Goal: Task Accomplishment & Management: Use online tool/utility

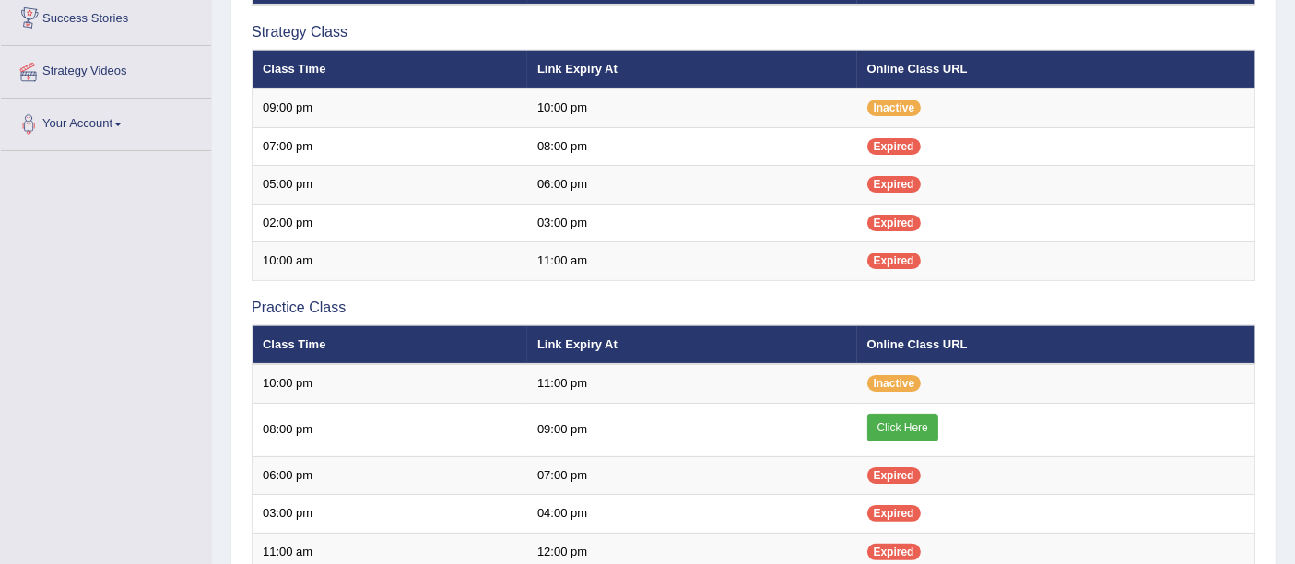
scroll to position [53, 0]
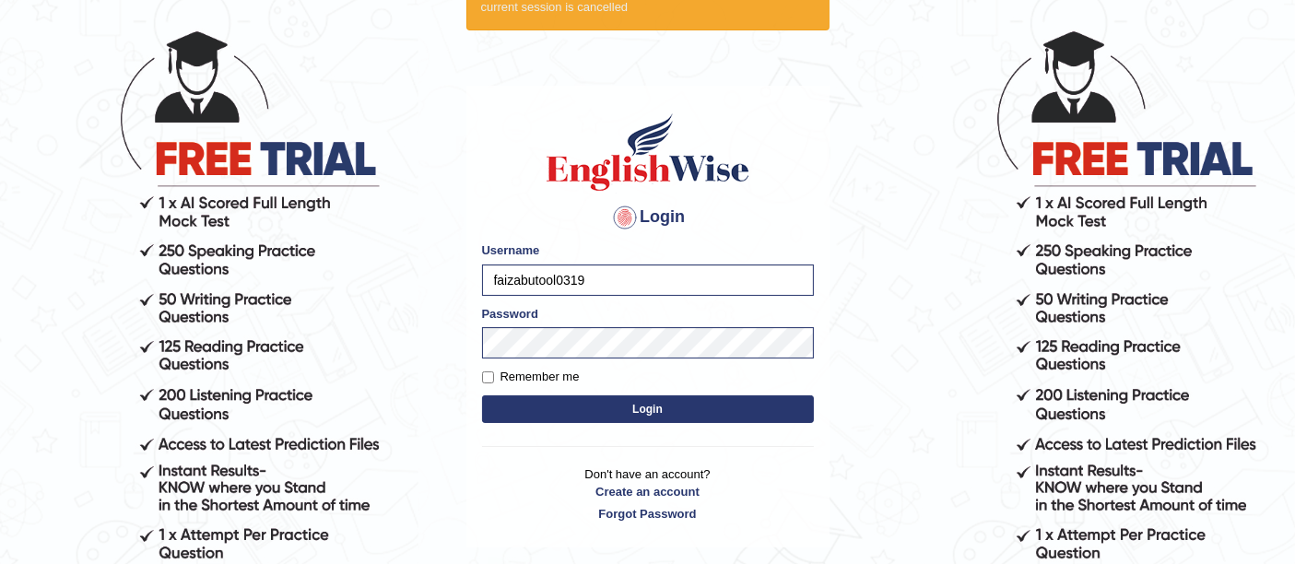
click at [629, 408] on button "Login" at bounding box center [648, 410] width 332 height 28
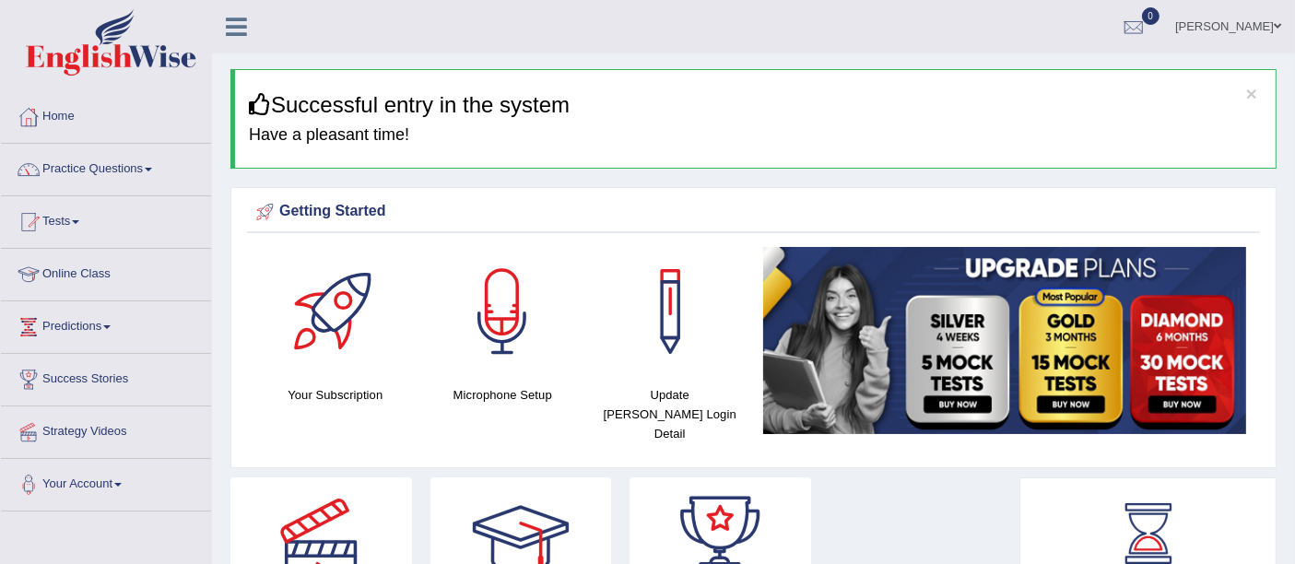
click at [65, 267] on link "Online Class" at bounding box center [106, 272] width 210 height 46
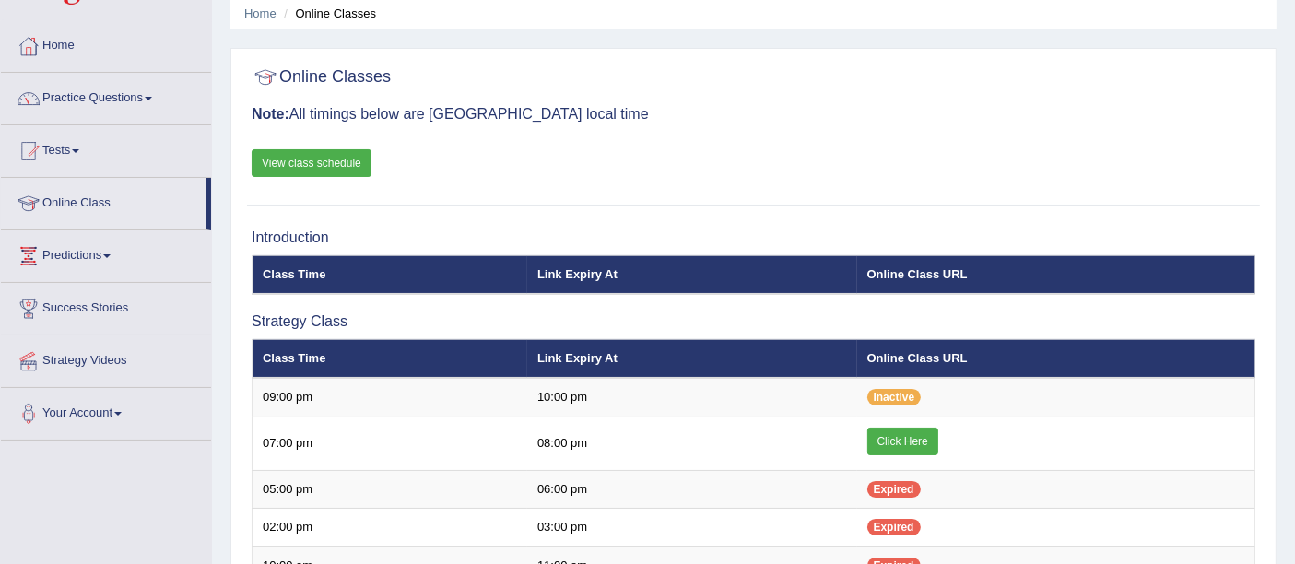
scroll to position [102, 0]
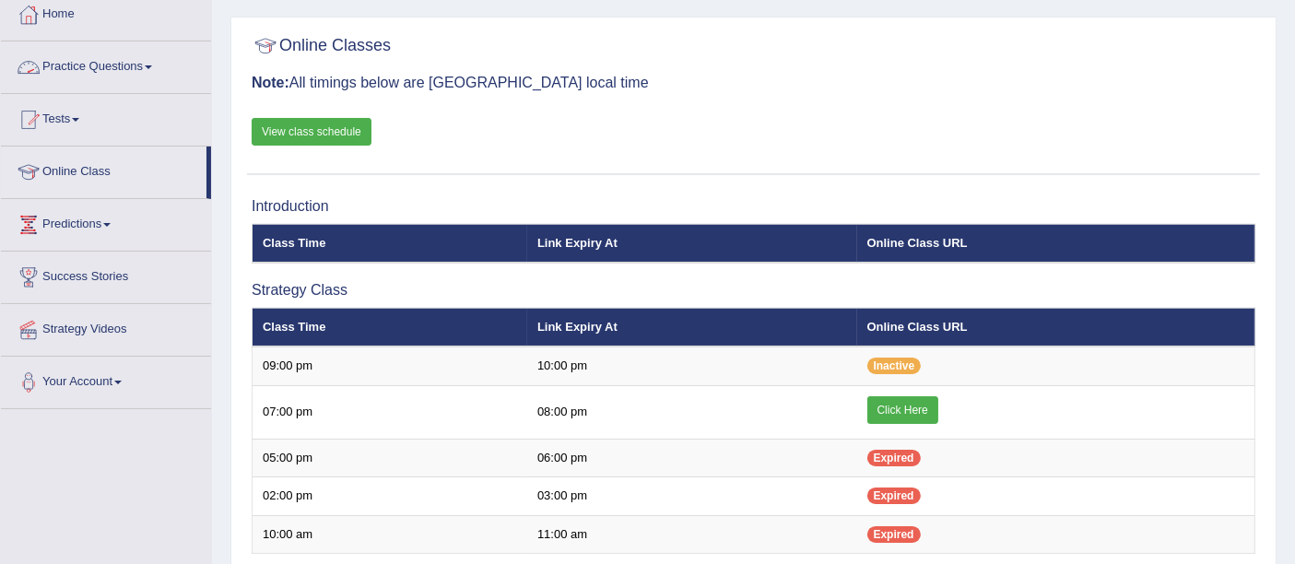
click at [69, 70] on link "Practice Questions" at bounding box center [106, 64] width 210 height 46
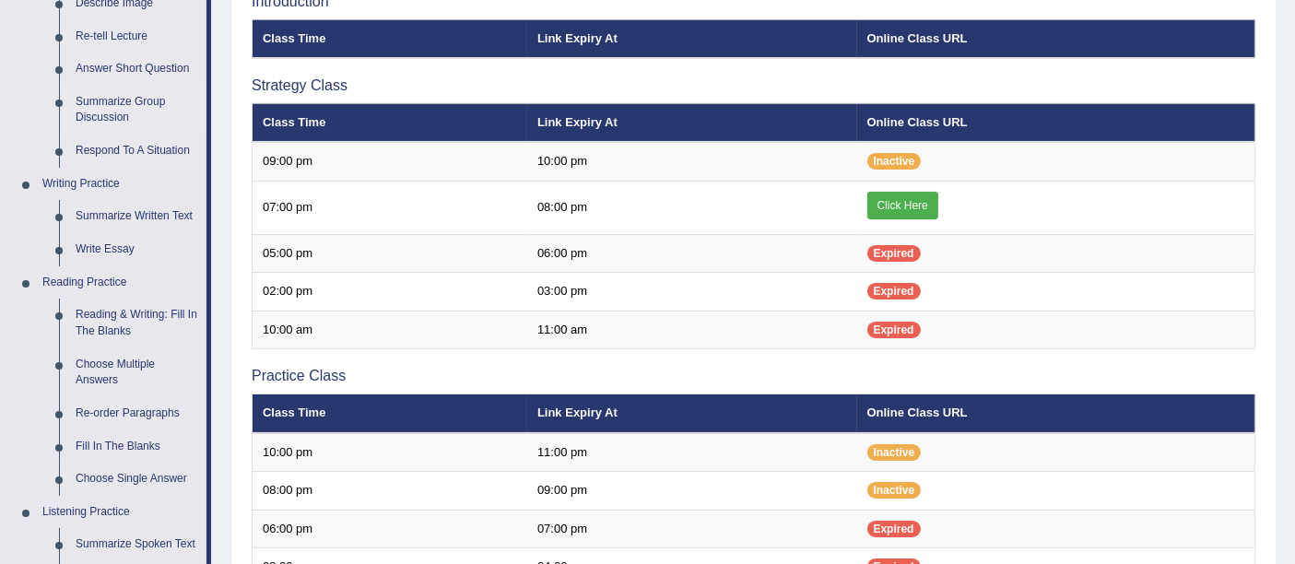
scroll to position [205, 0]
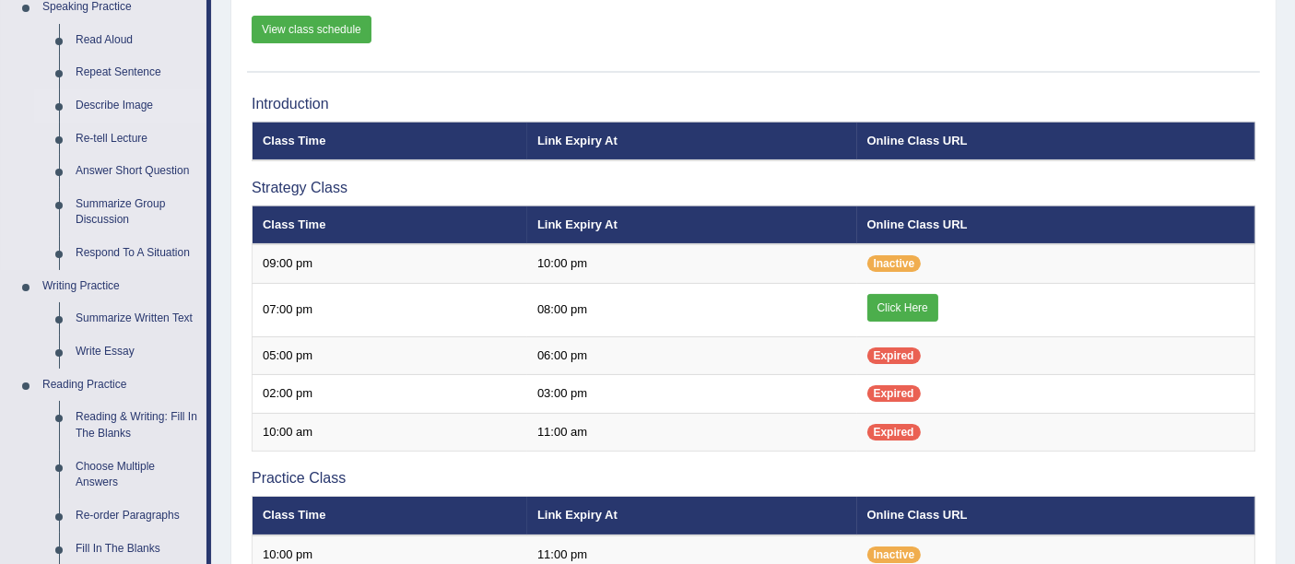
click at [108, 98] on link "Describe Image" at bounding box center [136, 105] width 139 height 33
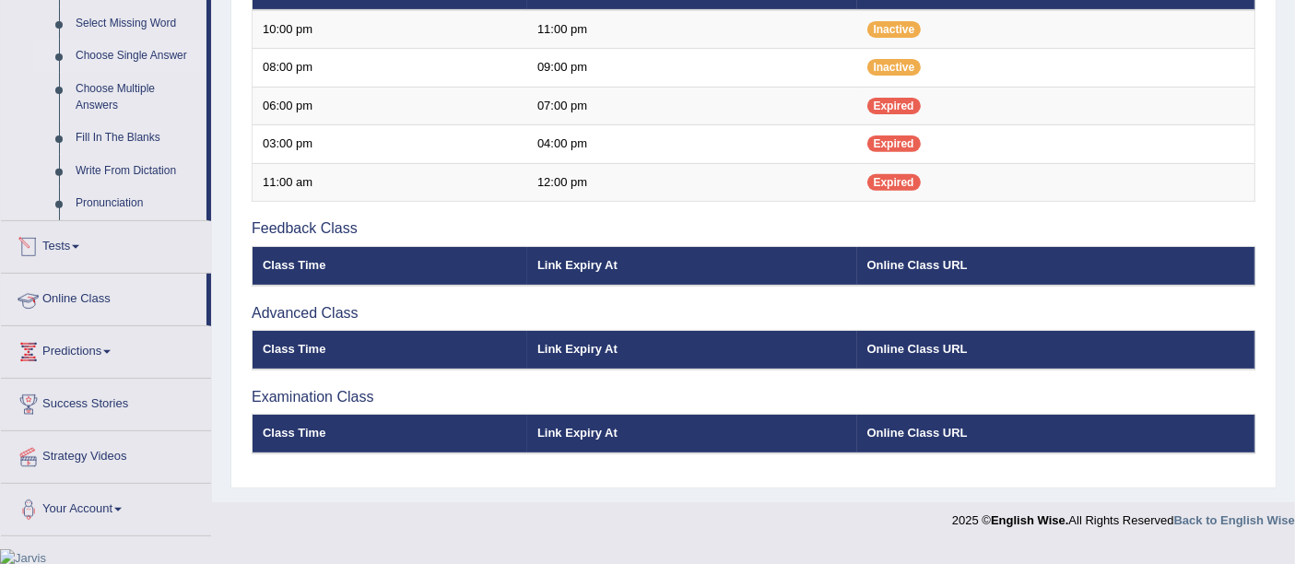
scroll to position [705, 0]
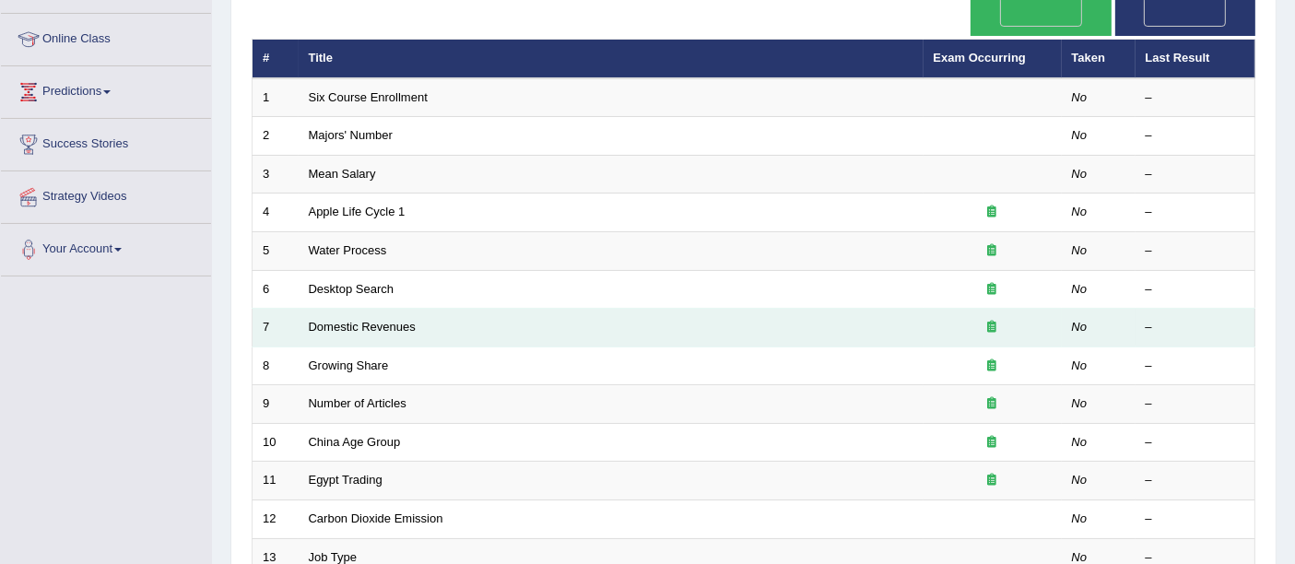
scroll to position [205, 0]
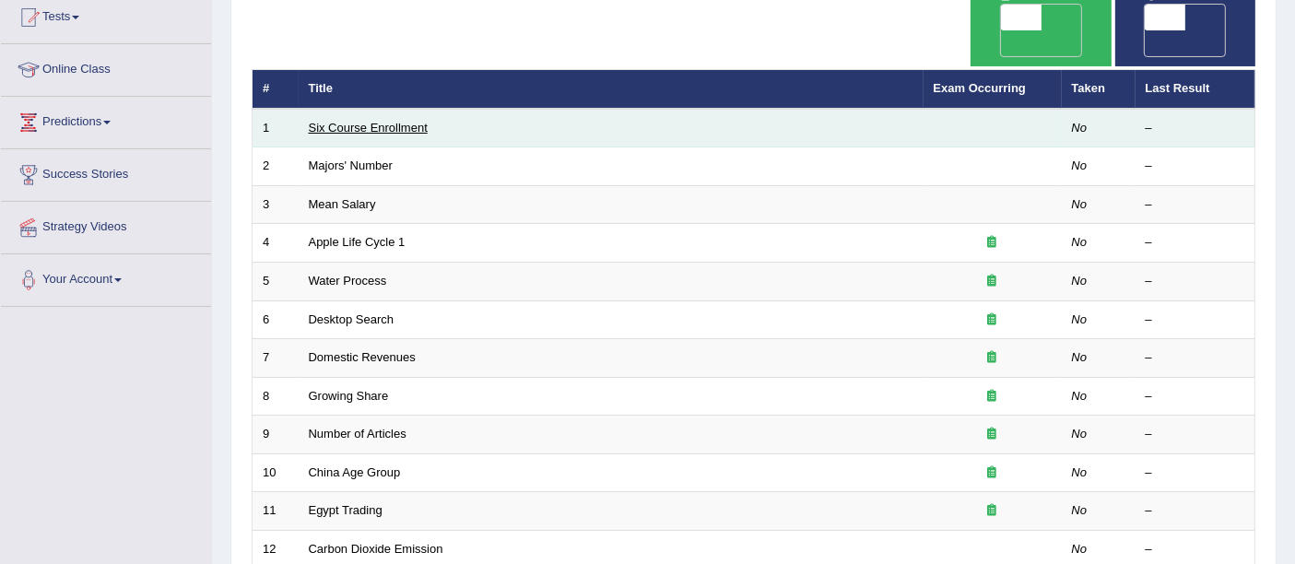
click at [337, 121] on link "Six Course Enrollment" at bounding box center [368, 128] width 119 height 14
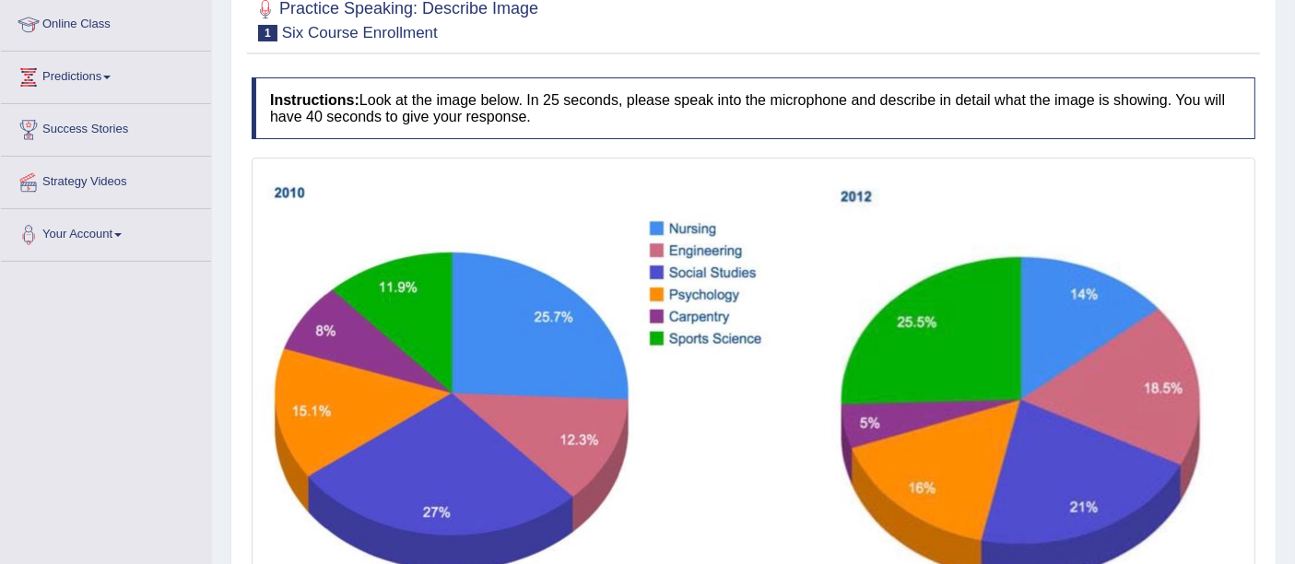
scroll to position [352, 0]
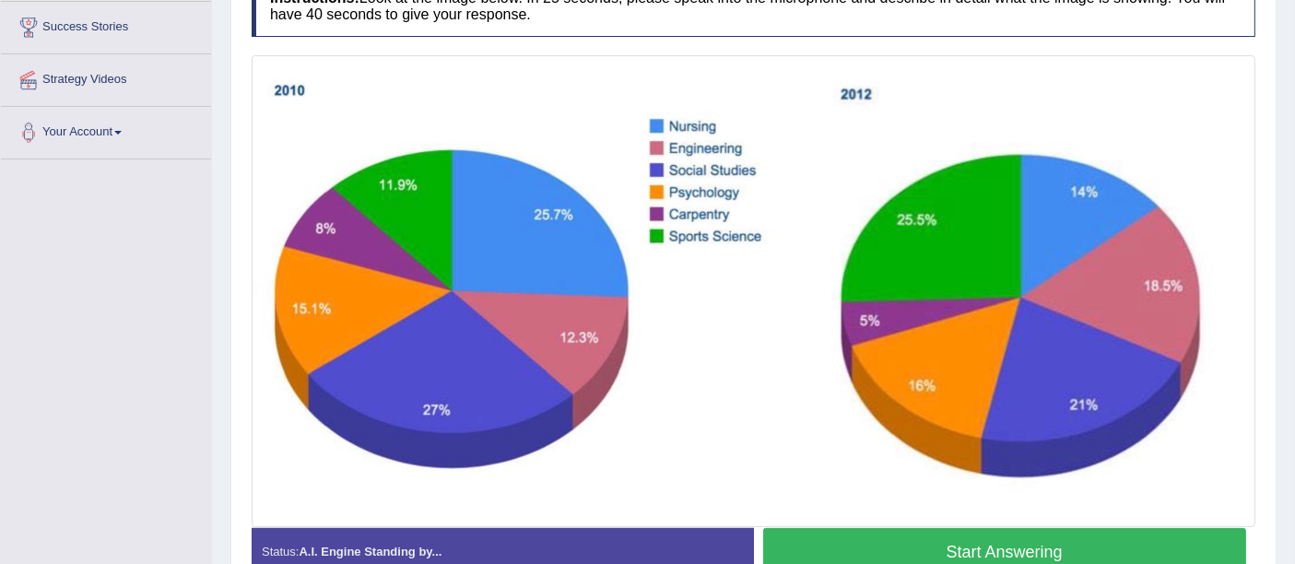
click at [931, 541] on button "Start Answering" at bounding box center [1005, 551] width 484 height 47
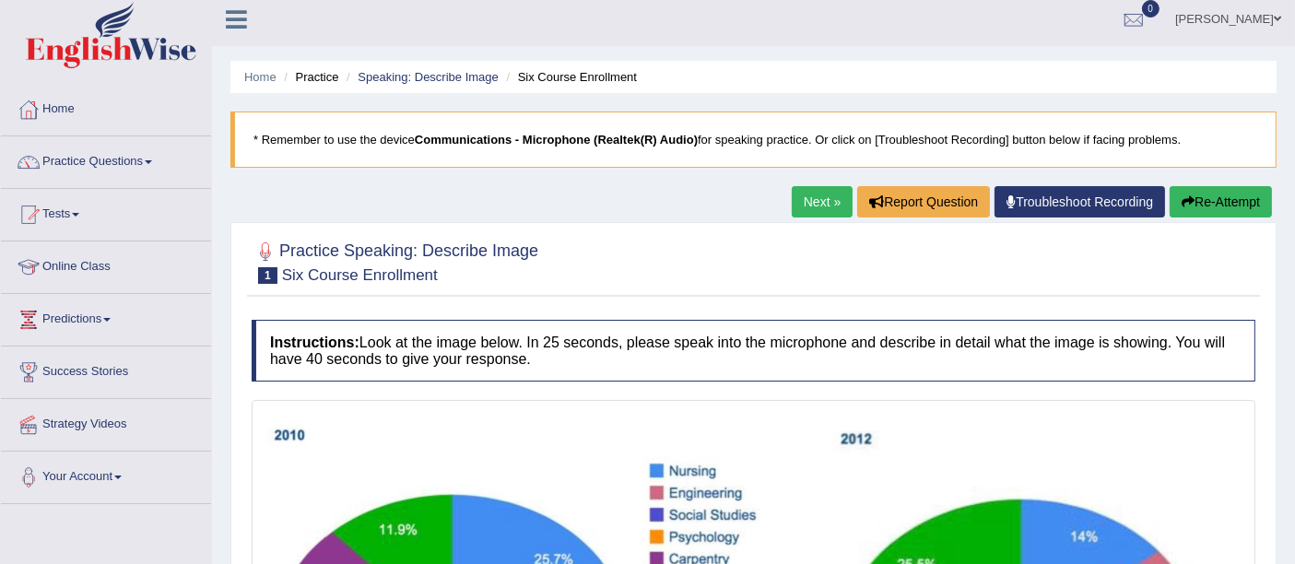
scroll to position [0, 0]
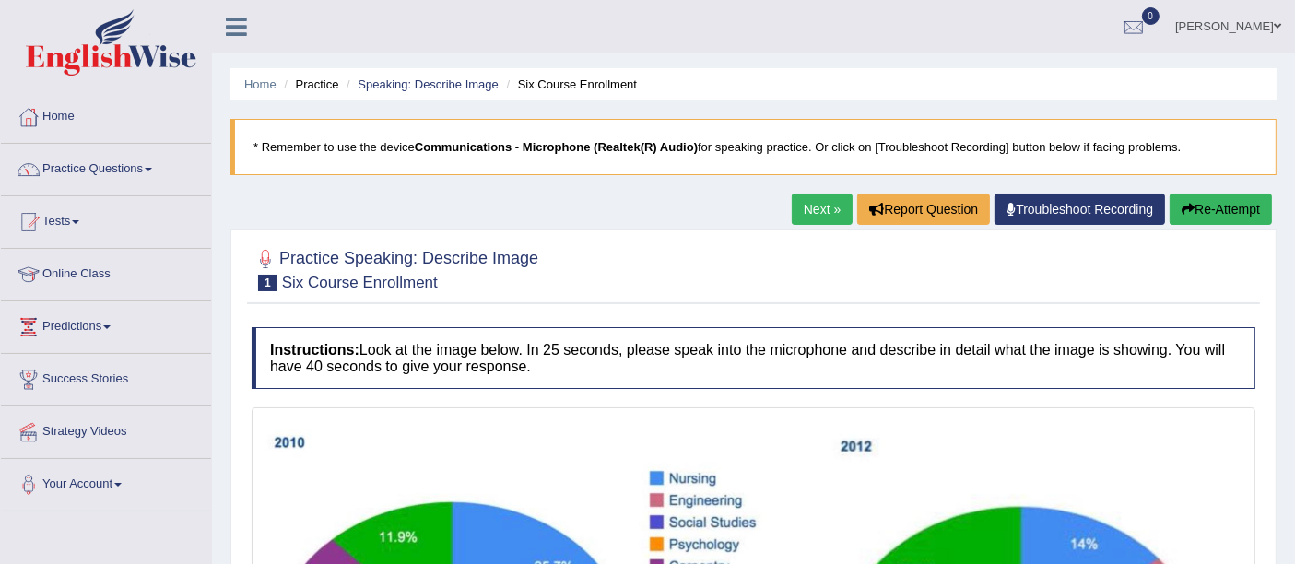
click at [812, 198] on link "Next »" at bounding box center [822, 209] width 61 height 31
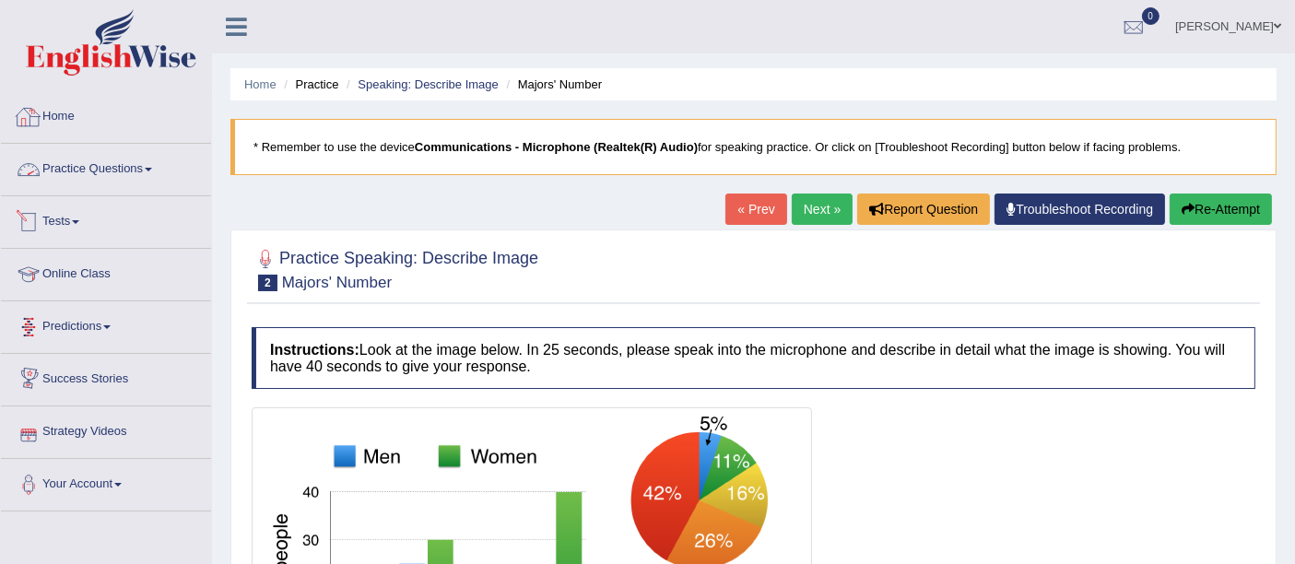
click at [78, 161] on link "Practice Questions" at bounding box center [106, 167] width 210 height 46
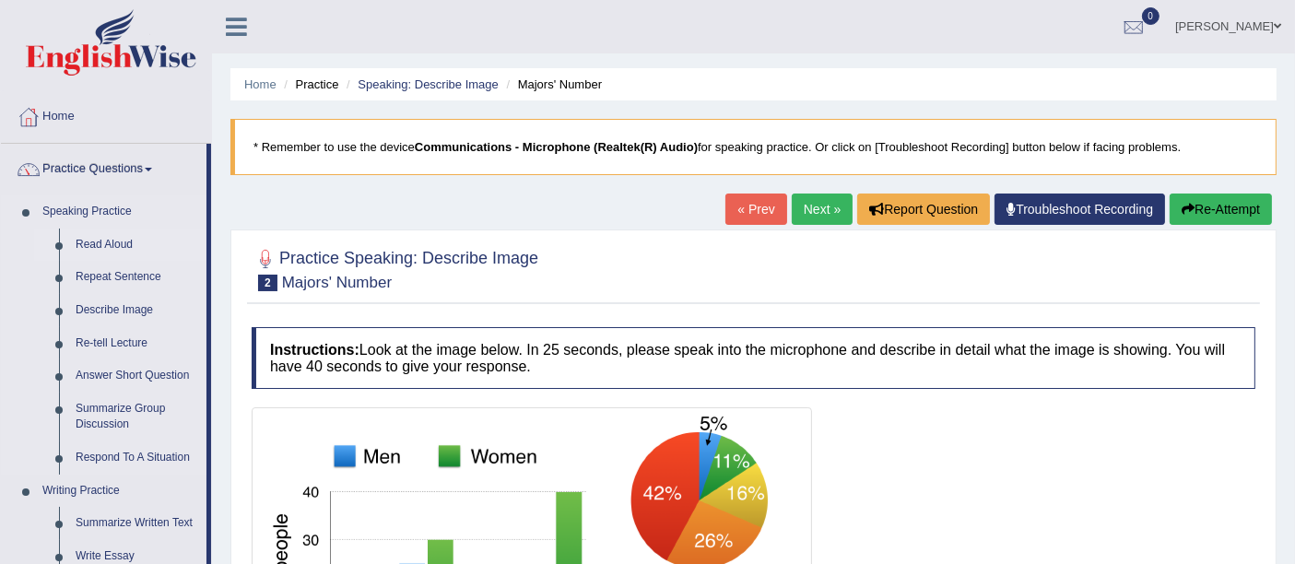
click at [89, 239] on link "Read Aloud" at bounding box center [136, 245] width 139 height 33
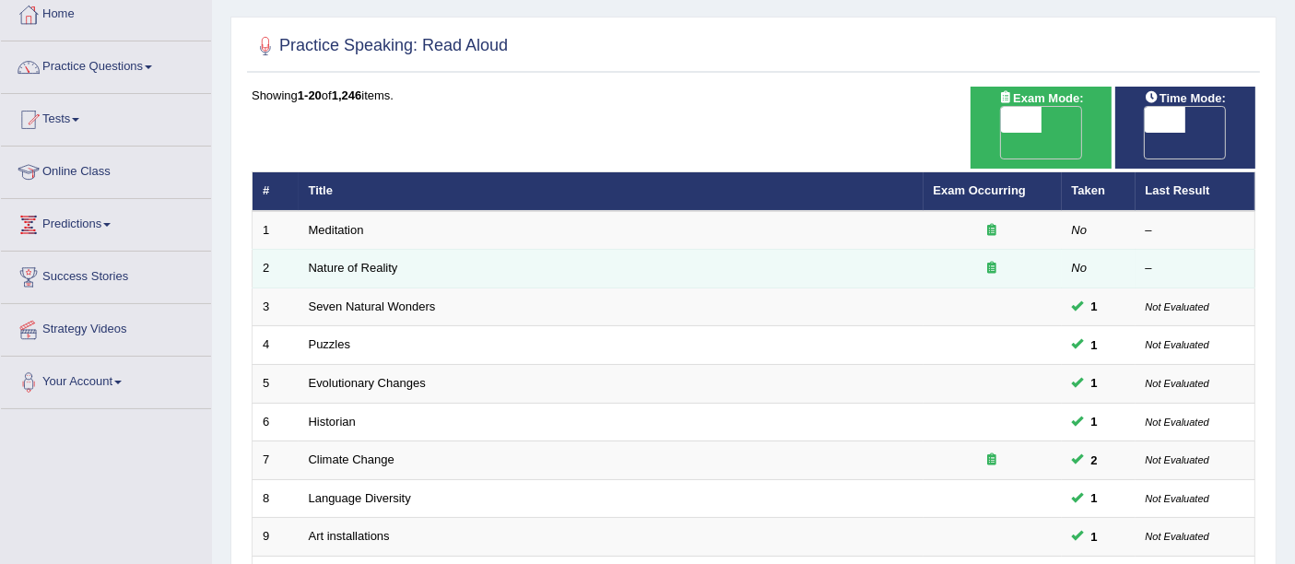
scroll to position [205, 0]
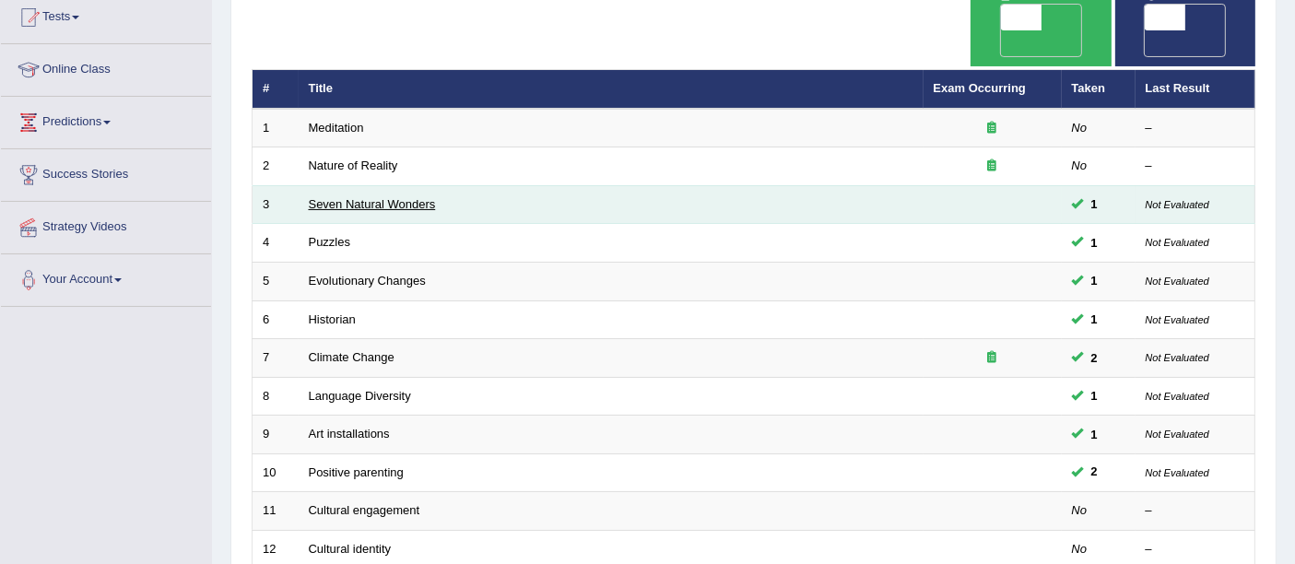
click at [337, 197] on link "Seven Natural Wonders" at bounding box center [372, 204] width 127 height 14
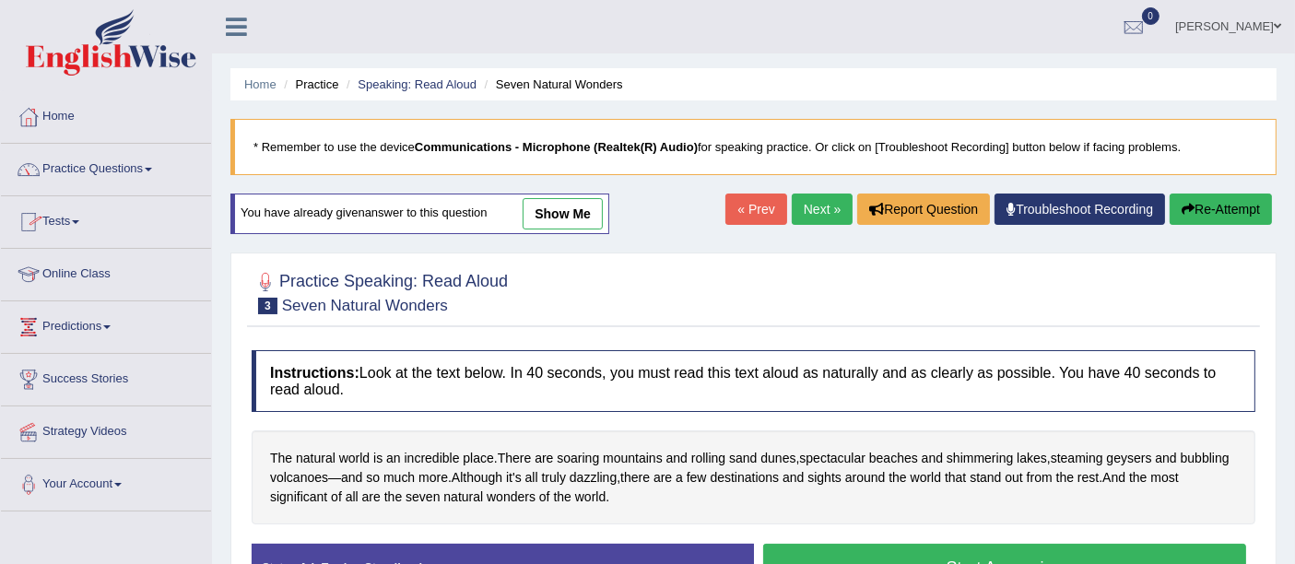
click at [739, 208] on link "« Prev" at bounding box center [756, 209] width 61 height 31
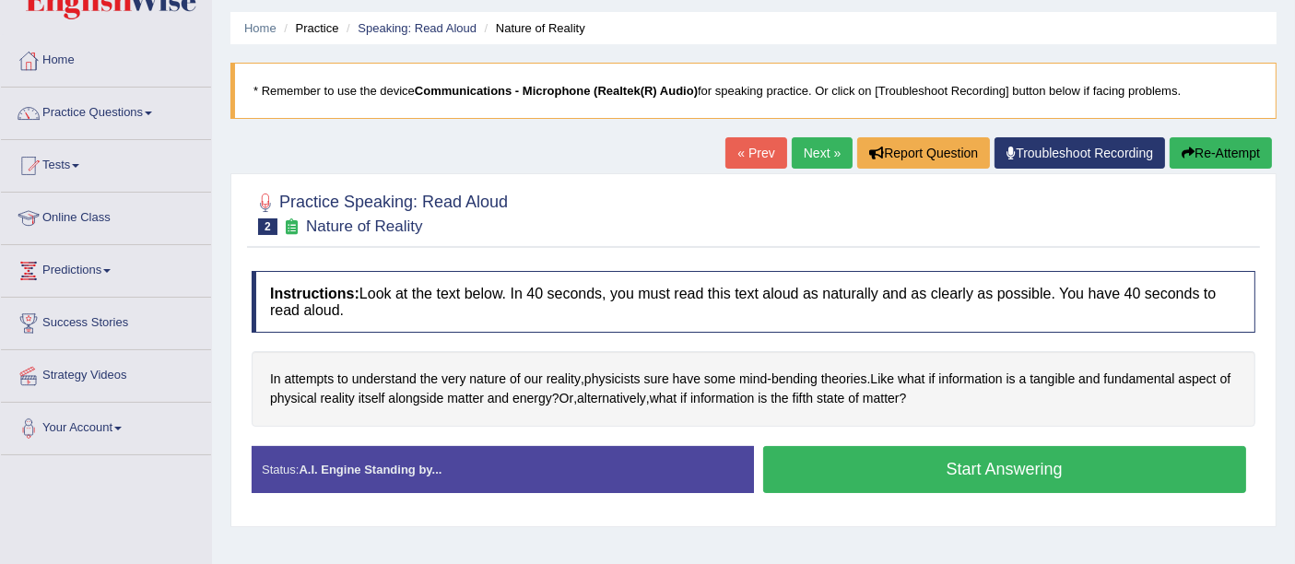
scroll to position [102, 0]
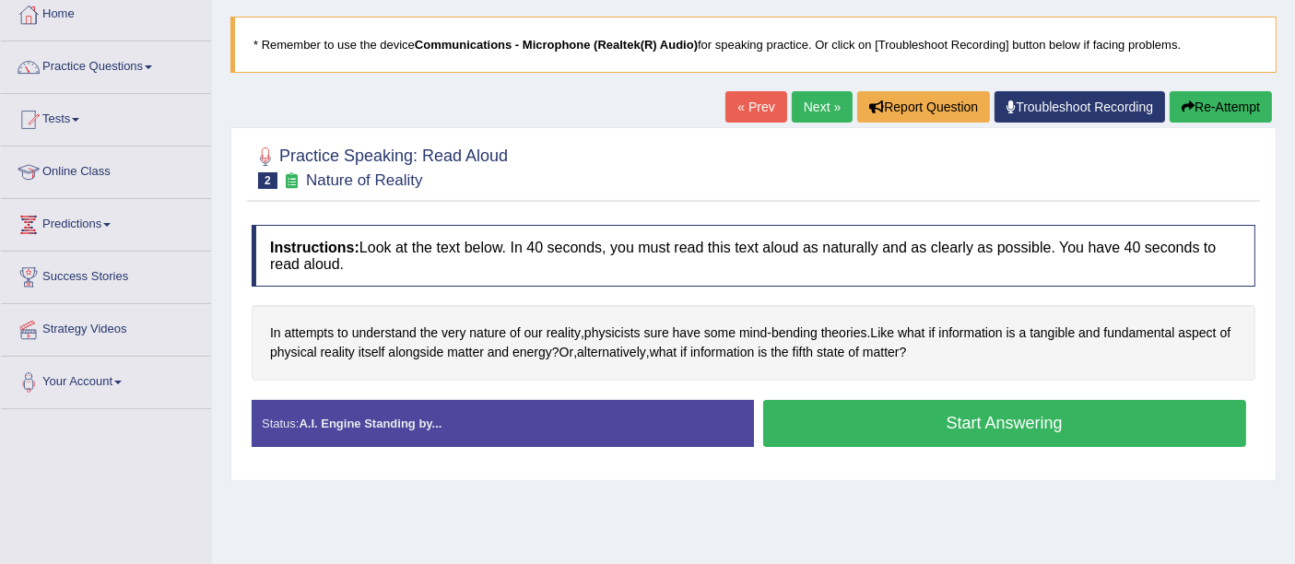
click at [1058, 411] on button "Start Answering" at bounding box center [1005, 423] width 484 height 47
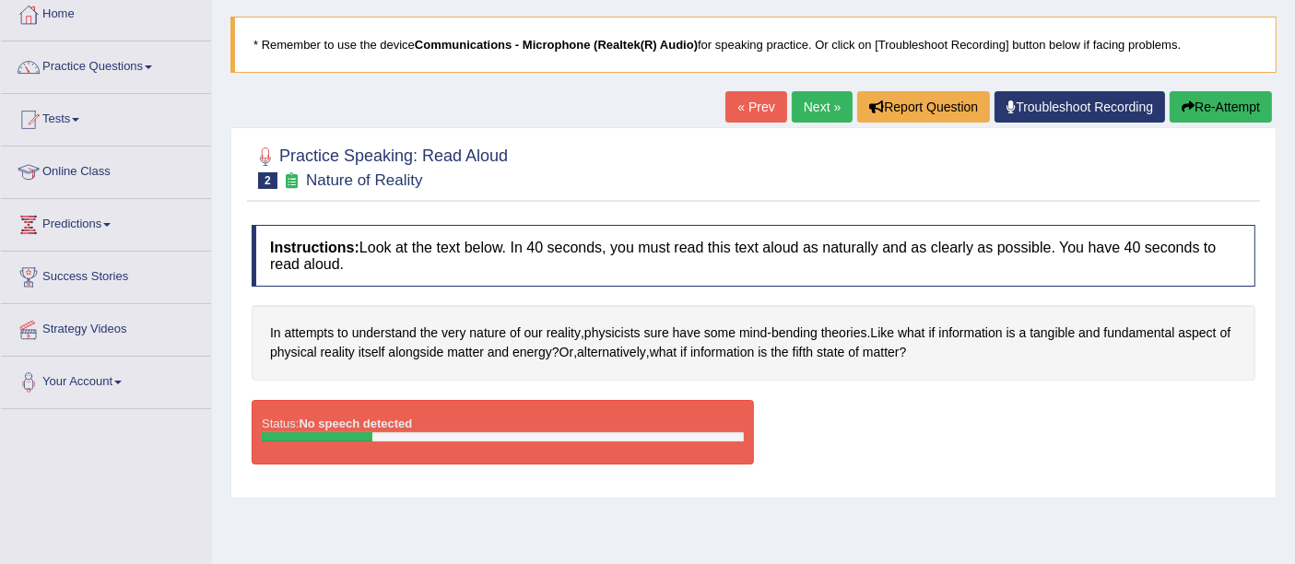
click at [894, 428] on div "Status: No speech detected Start Answering Stop Recording" at bounding box center [754, 441] width 1004 height 83
click at [63, 17] on link "Home" at bounding box center [106, 12] width 210 height 46
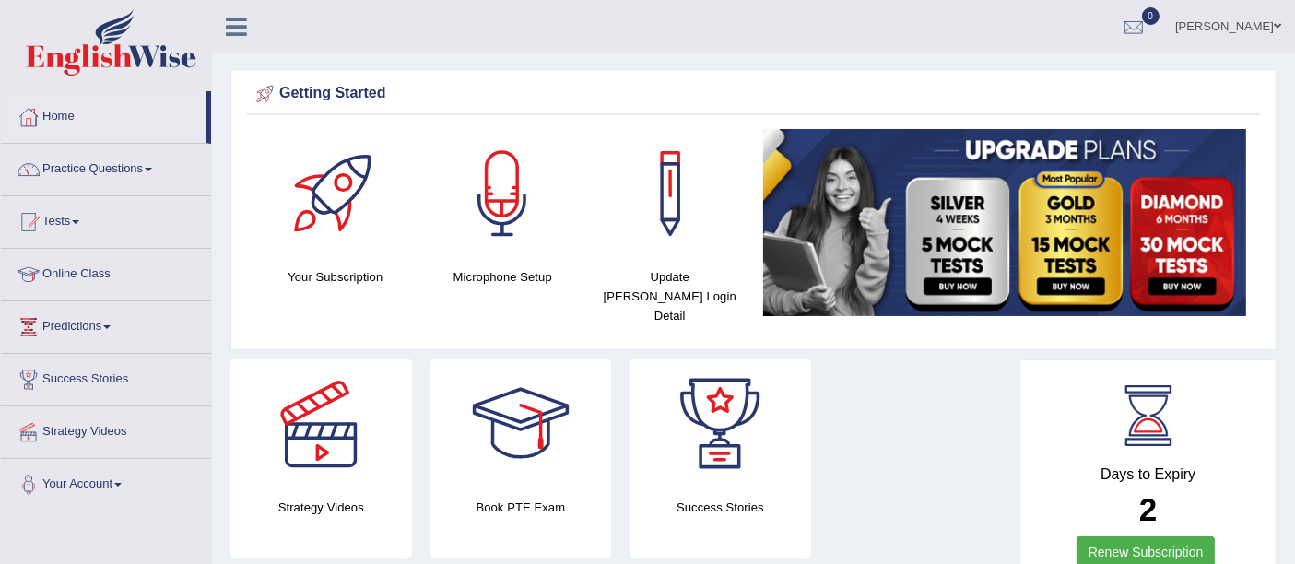
click at [500, 207] on div at bounding box center [502, 193] width 129 height 129
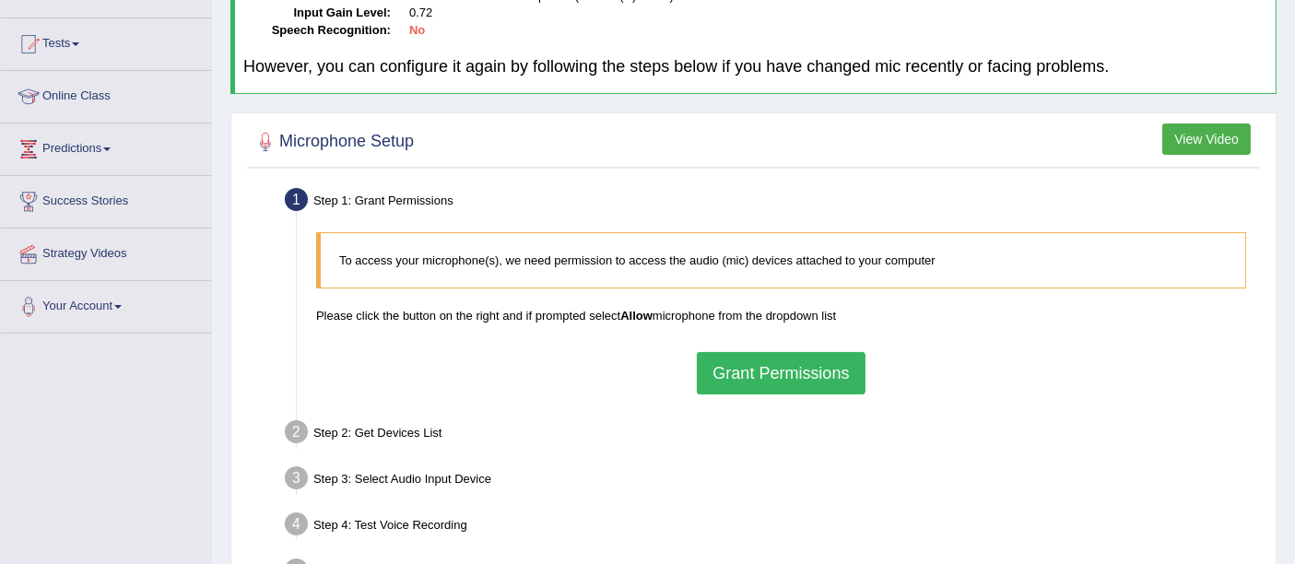
scroll to position [102, 0]
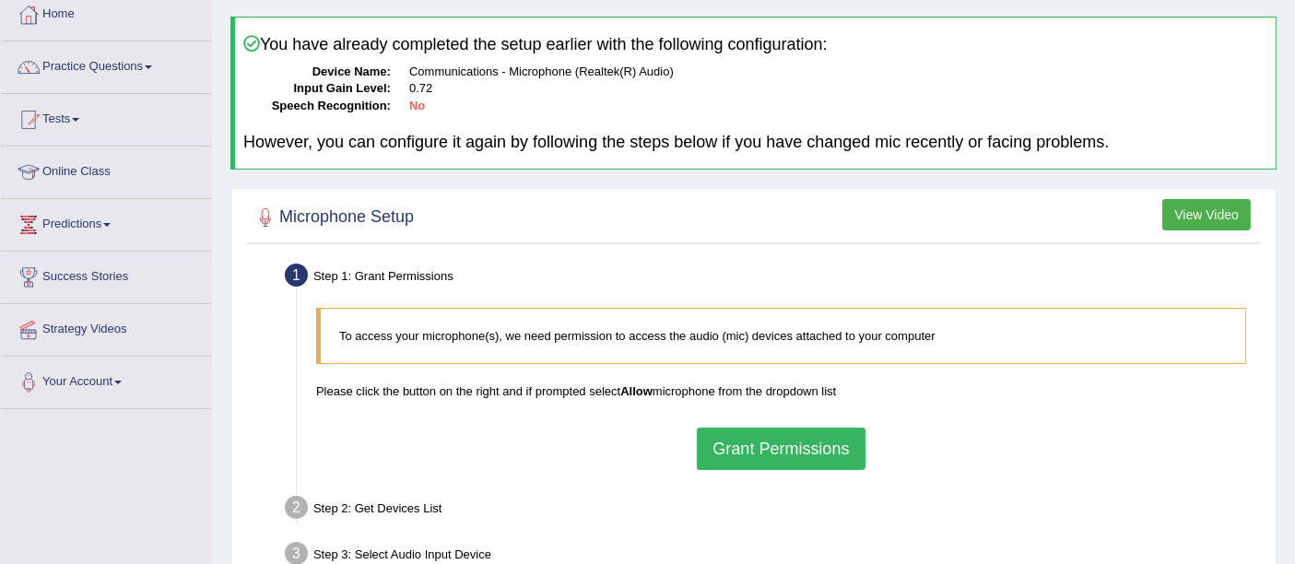
click at [776, 452] on button "Grant Permissions" at bounding box center [781, 449] width 168 height 42
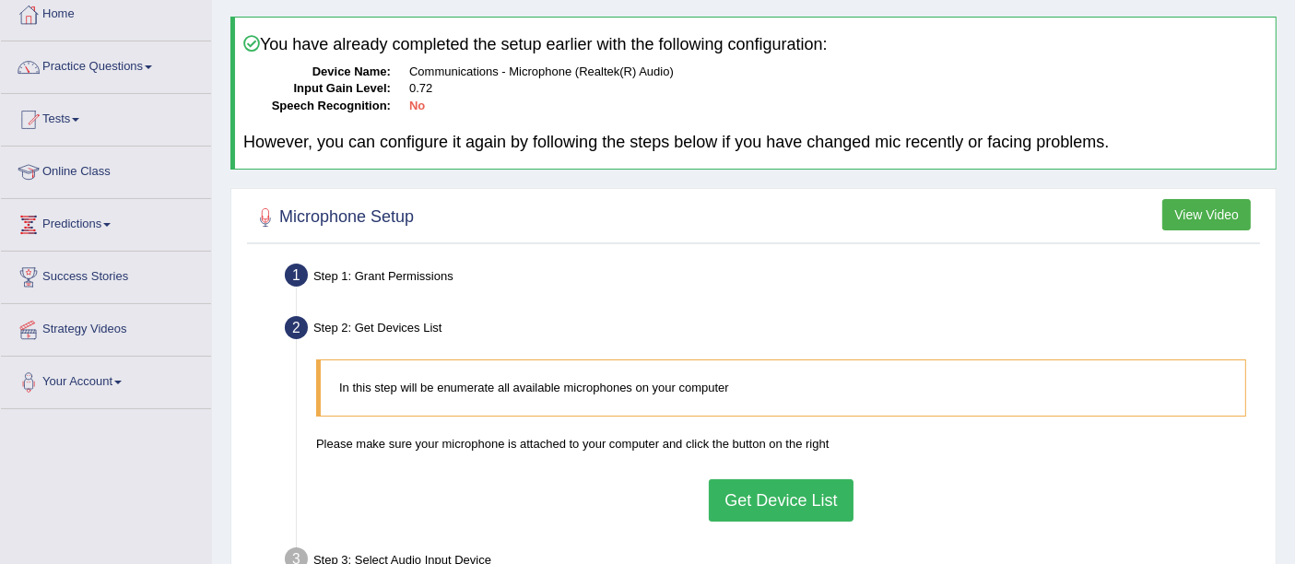
scroll to position [205, 0]
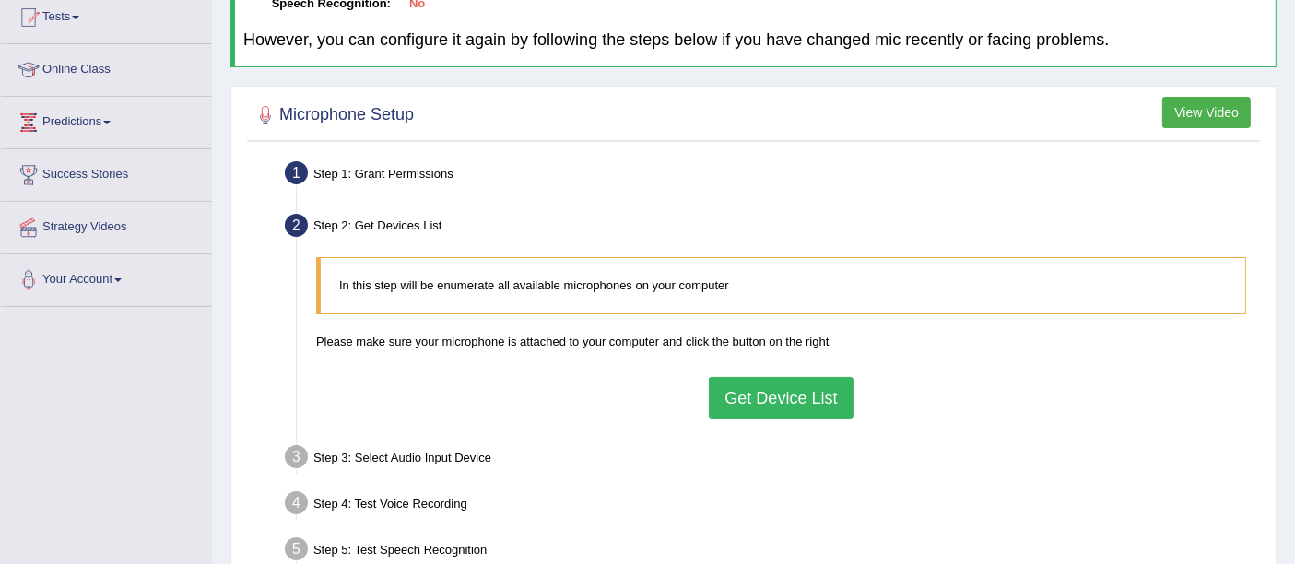
click at [790, 398] on button "Get Device List" at bounding box center [781, 398] width 144 height 42
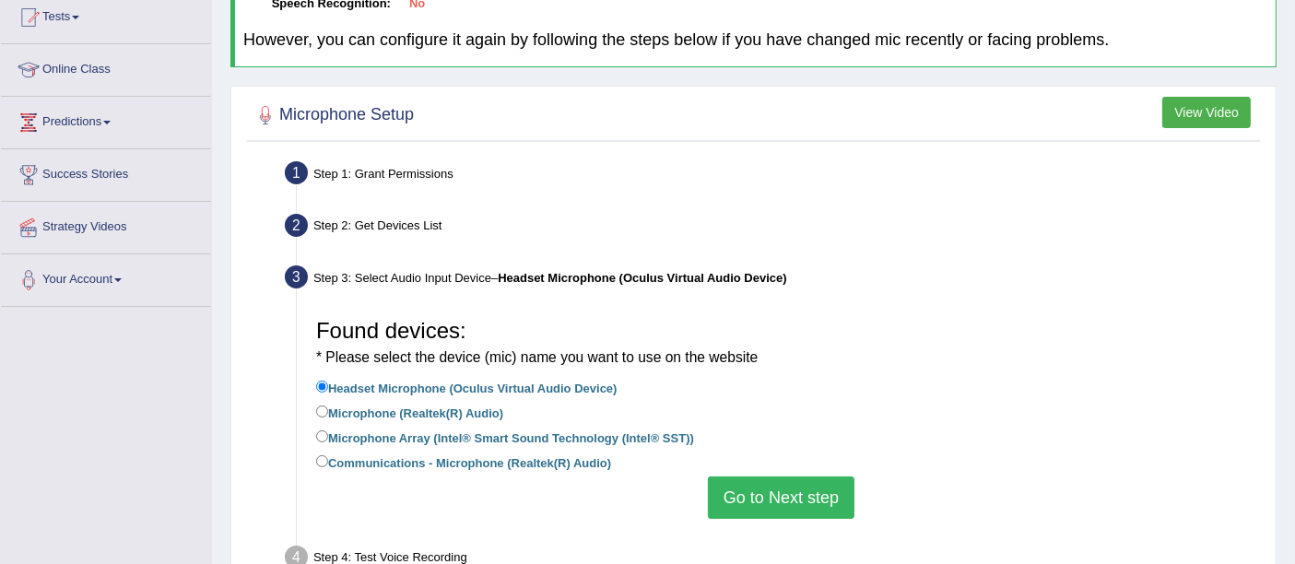
scroll to position [307, 0]
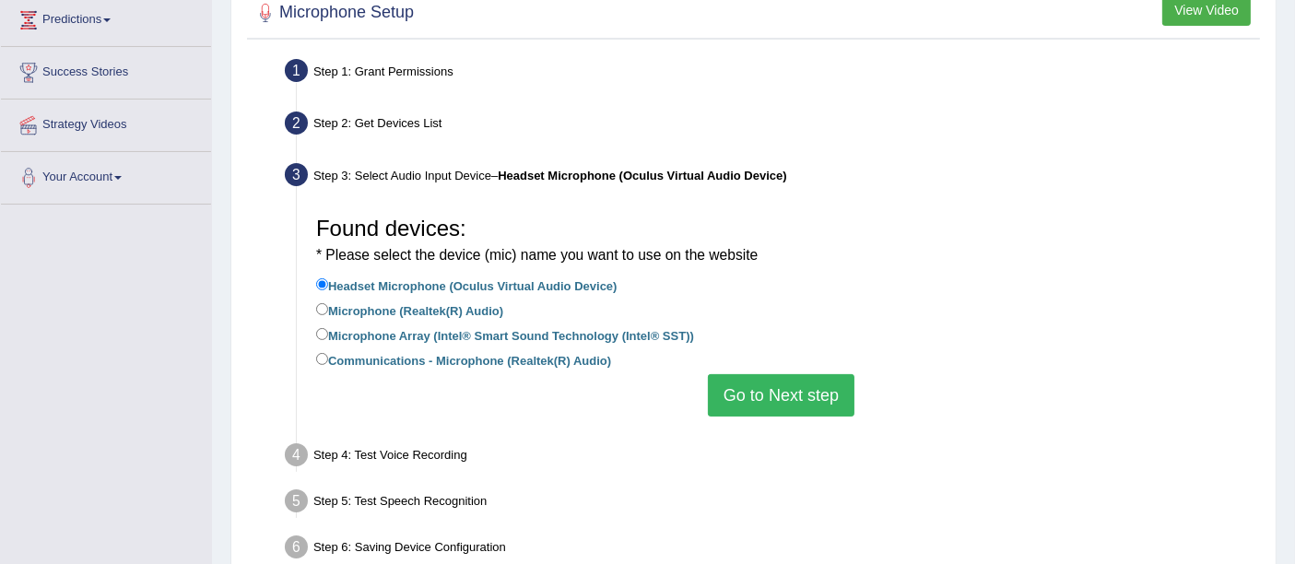
click at [801, 395] on button "Go to Next step" at bounding box center [781, 395] width 147 height 42
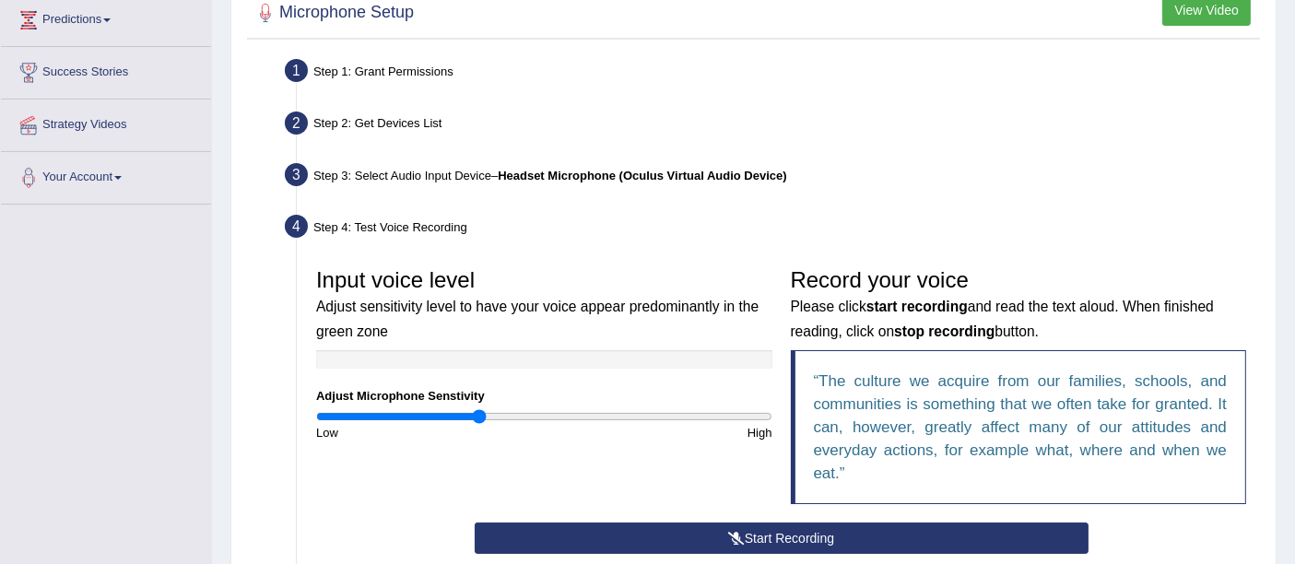
scroll to position [409, 0]
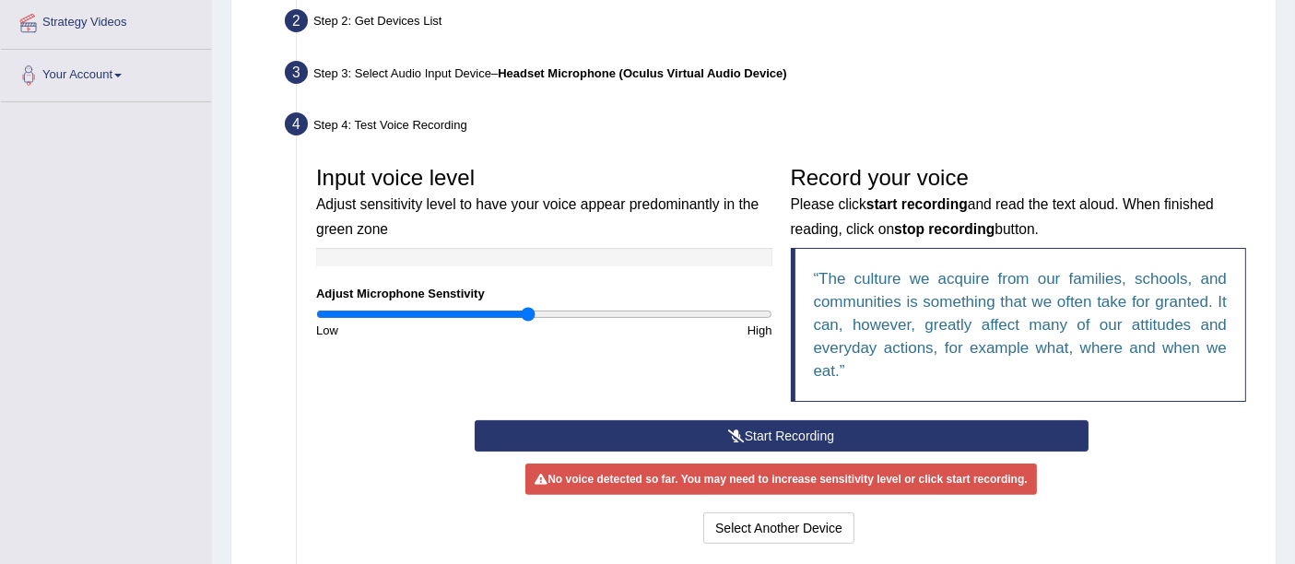
drag, startPoint x: 480, startPoint y: 313, endPoint x: 530, endPoint y: 325, distance: 51.0
click at [530, 322] on input "range" at bounding box center [544, 314] width 456 height 15
click at [516, 312] on input "range" at bounding box center [544, 314] width 456 height 15
type input "0.84"
click at [503, 312] on input "range" at bounding box center [544, 314] width 456 height 15
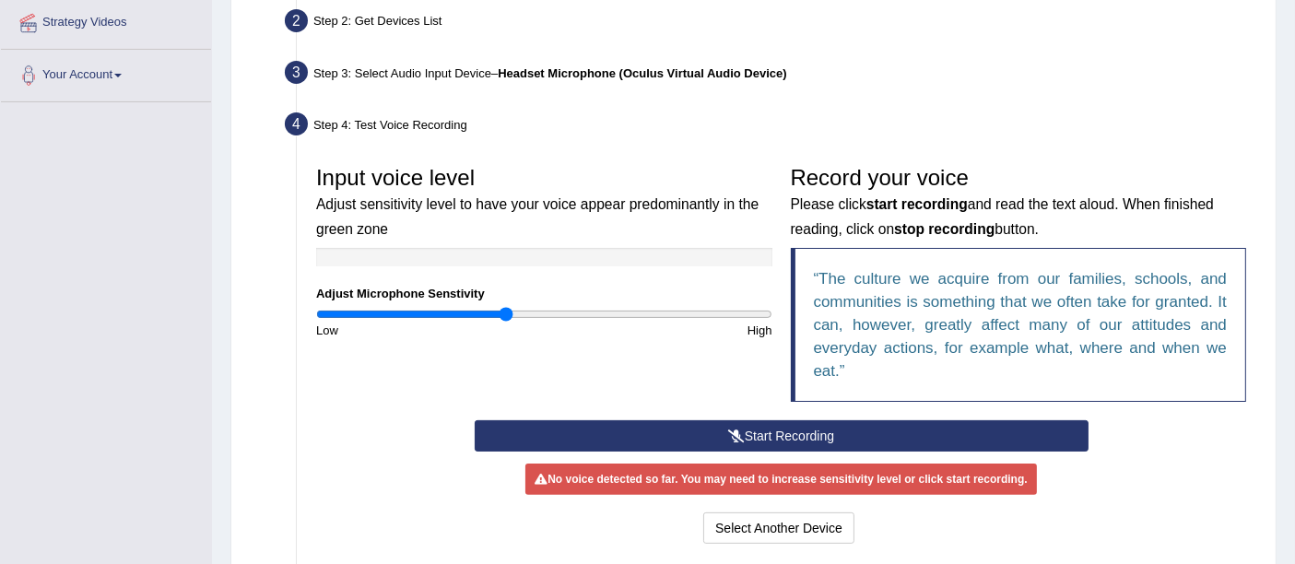
click at [764, 430] on button "Start Recording" at bounding box center [782, 435] width 614 height 31
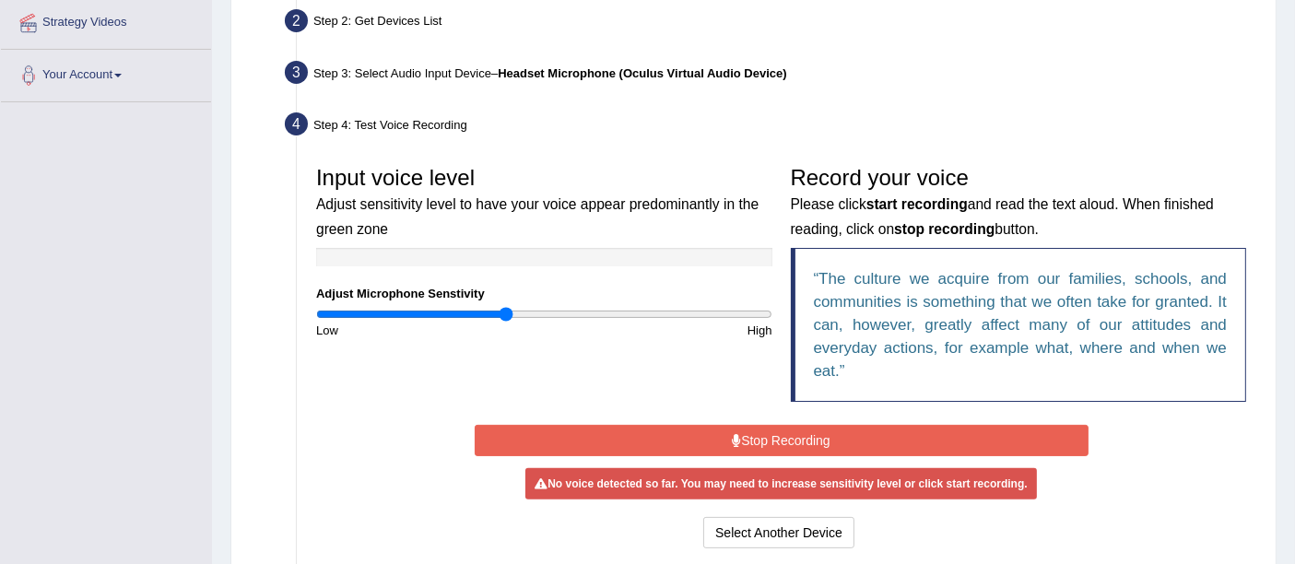
click at [764, 430] on button "Stop Recording" at bounding box center [782, 440] width 614 height 31
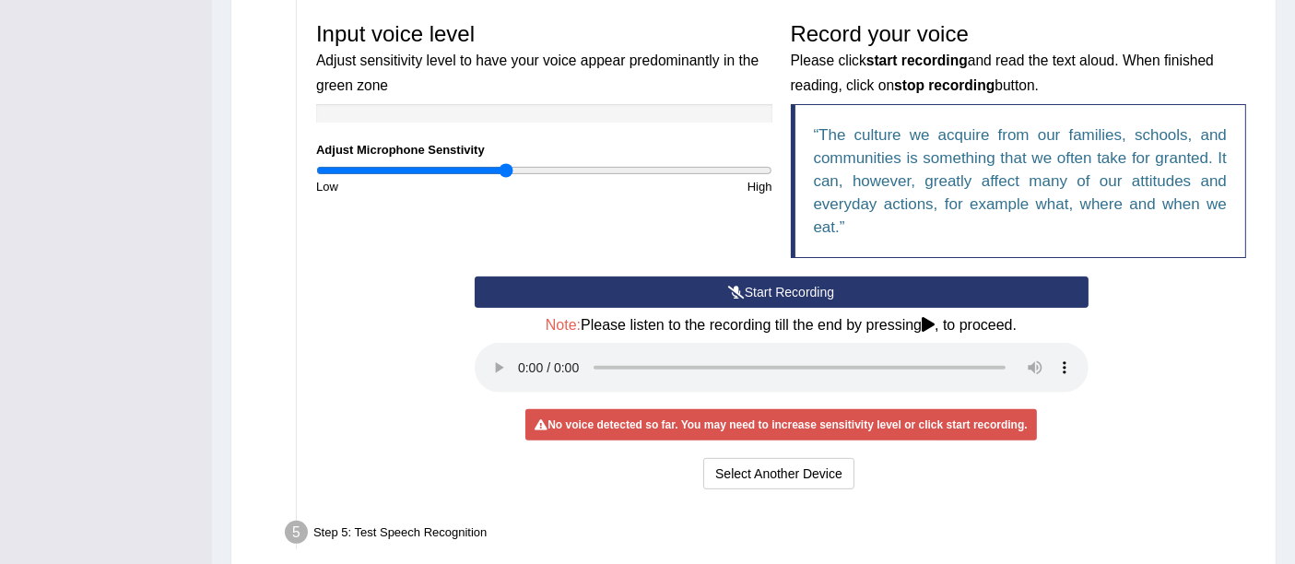
scroll to position [614, 0]
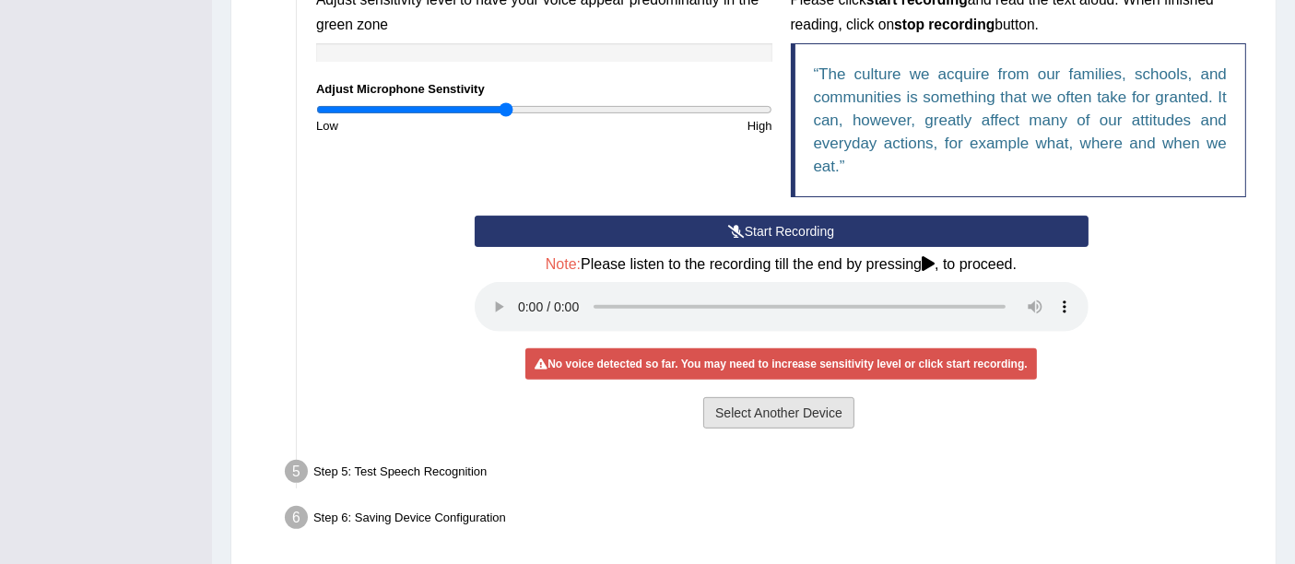
click at [783, 406] on button "Select Another Device" at bounding box center [778, 412] width 151 height 31
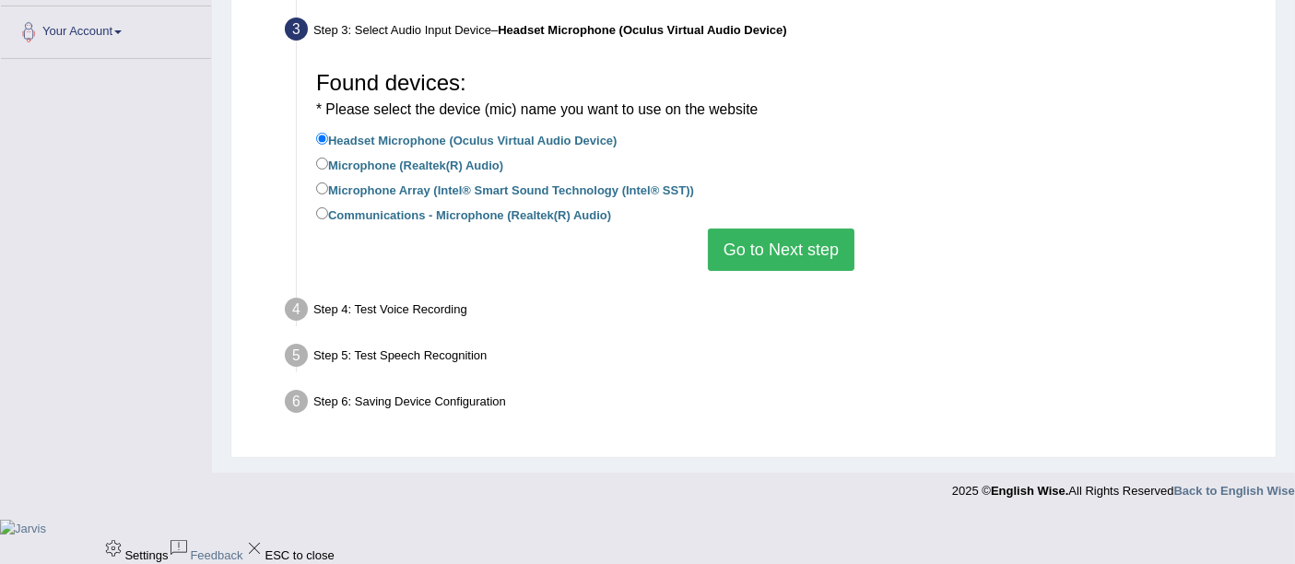
scroll to position [406, 0]
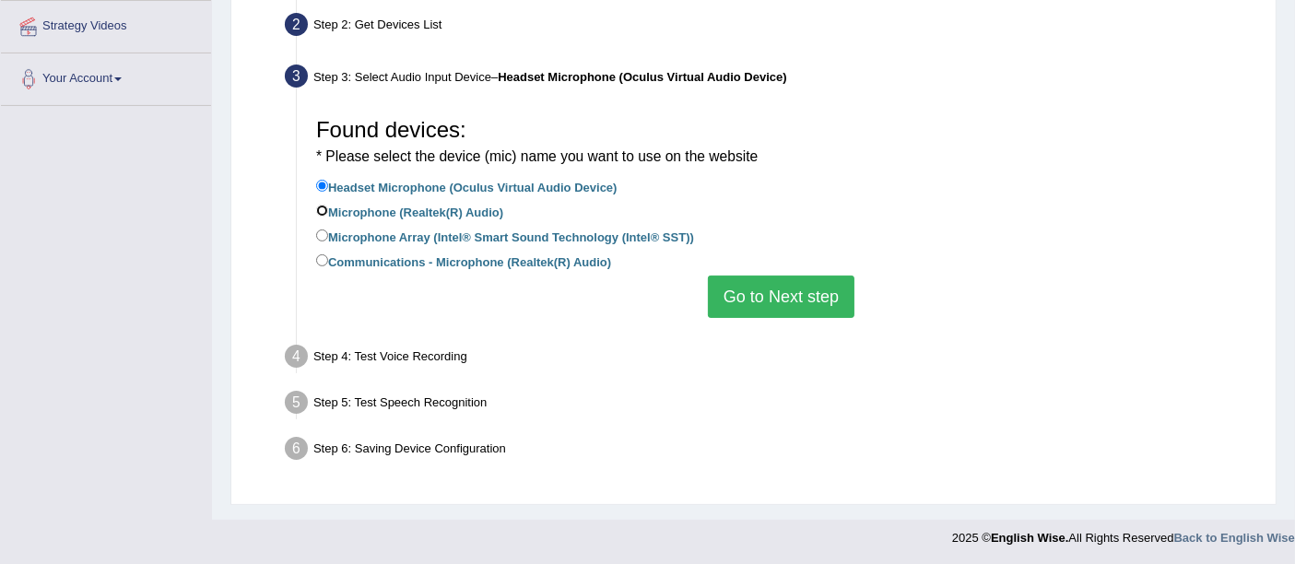
click at [324, 207] on input "Microphone (Realtek(R) Audio)" at bounding box center [322, 211] width 12 height 12
radio input "true"
click at [325, 235] on input "Microphone Array (Intel® Smart Sound Technology (Intel® SST))" at bounding box center [322, 236] width 12 height 12
radio input "true"
click at [735, 303] on button "Go to Next step" at bounding box center [781, 297] width 147 height 42
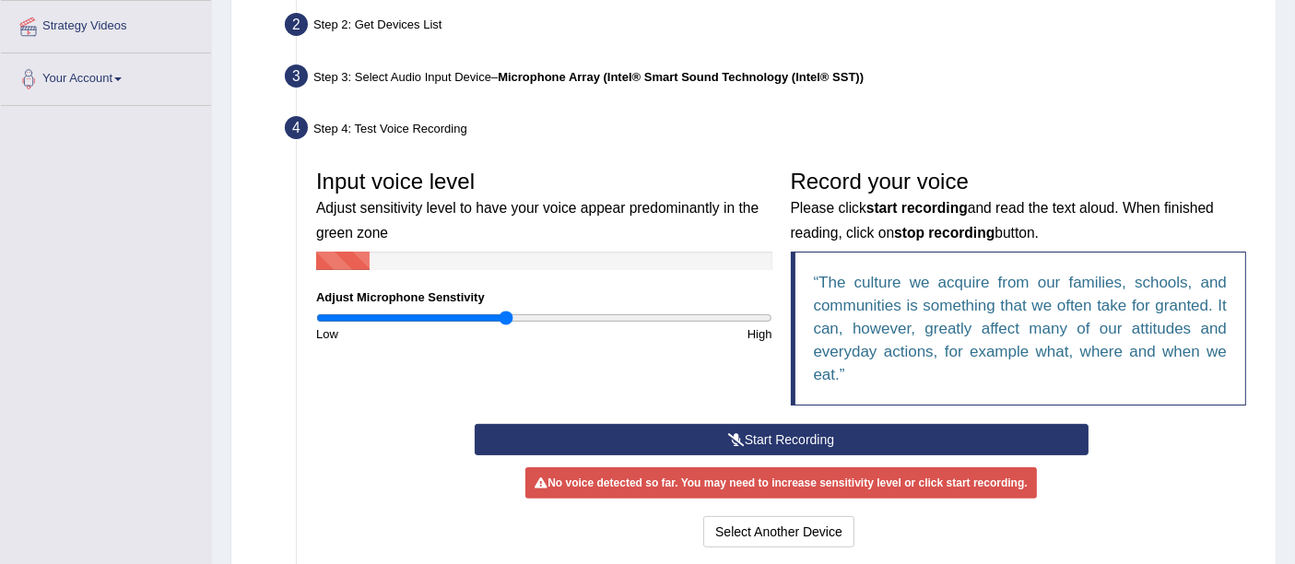
click at [799, 433] on button "Start Recording" at bounding box center [782, 439] width 614 height 31
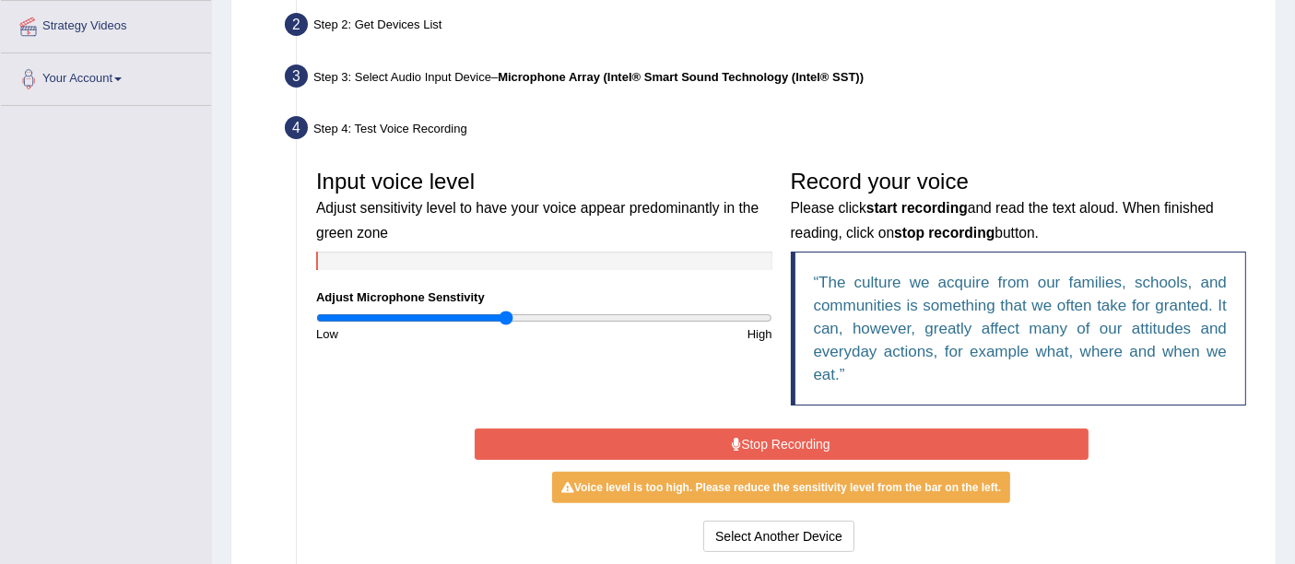
click at [799, 433] on button "Stop Recording" at bounding box center [782, 444] width 614 height 31
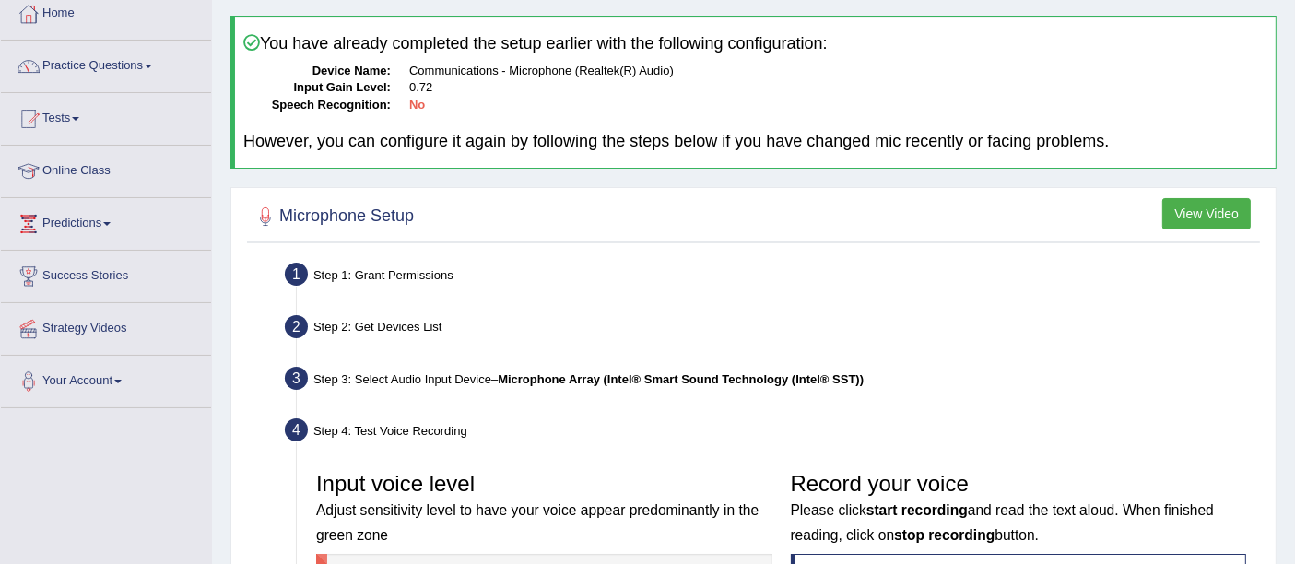
scroll to position [99, 0]
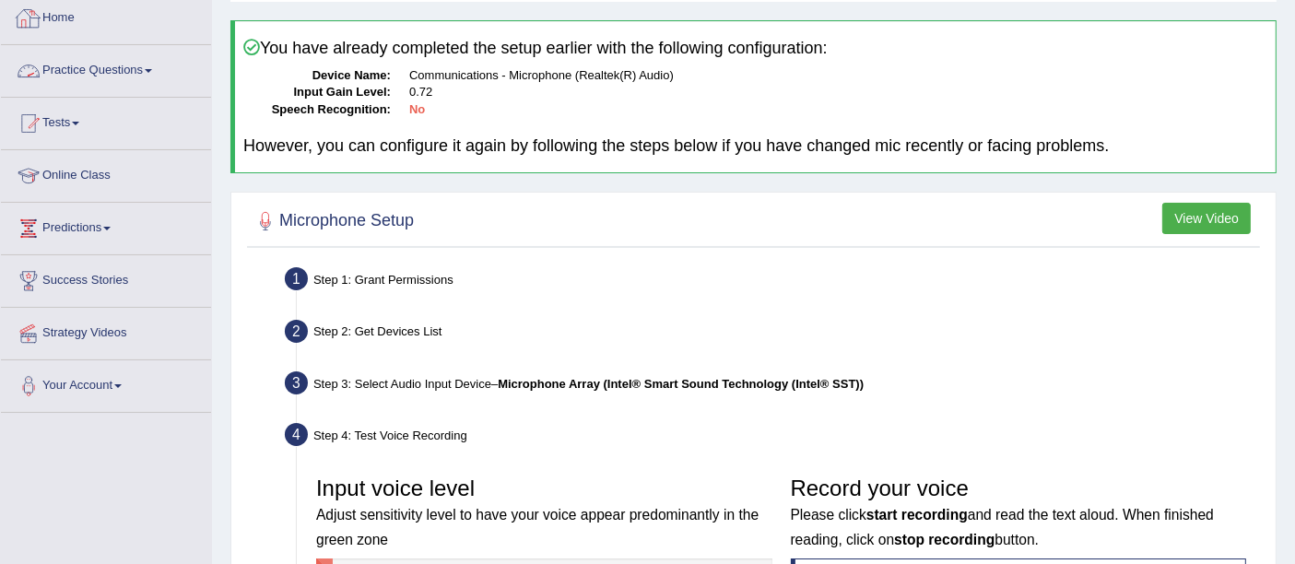
click at [97, 65] on link "Practice Questions" at bounding box center [106, 68] width 210 height 46
